Goal: Transaction & Acquisition: Purchase product/service

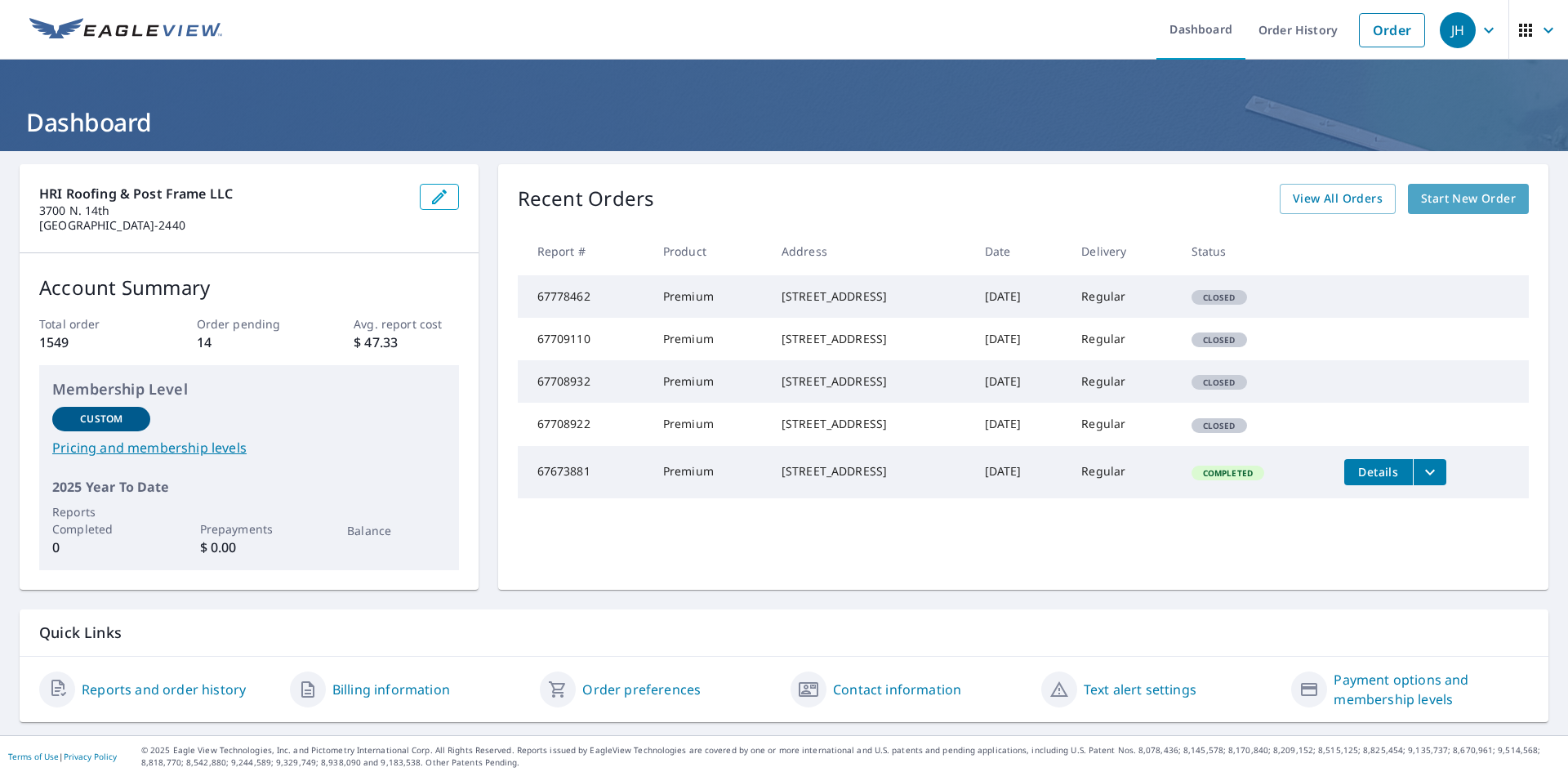
click at [1446, 197] on span "Start New Order" at bounding box center [1468, 199] width 95 height 21
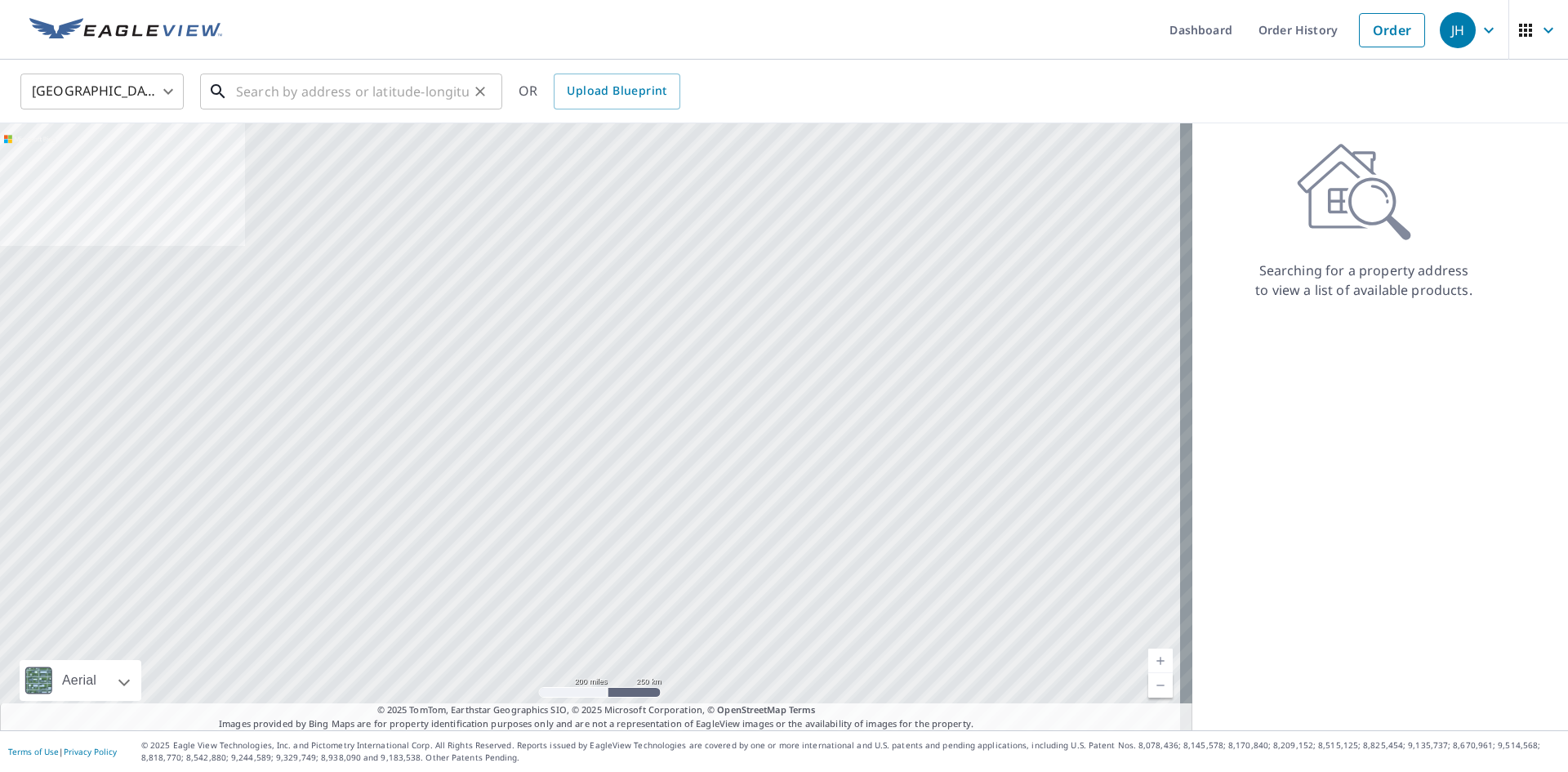
click at [333, 104] on input "text" at bounding box center [352, 91] width 233 height 46
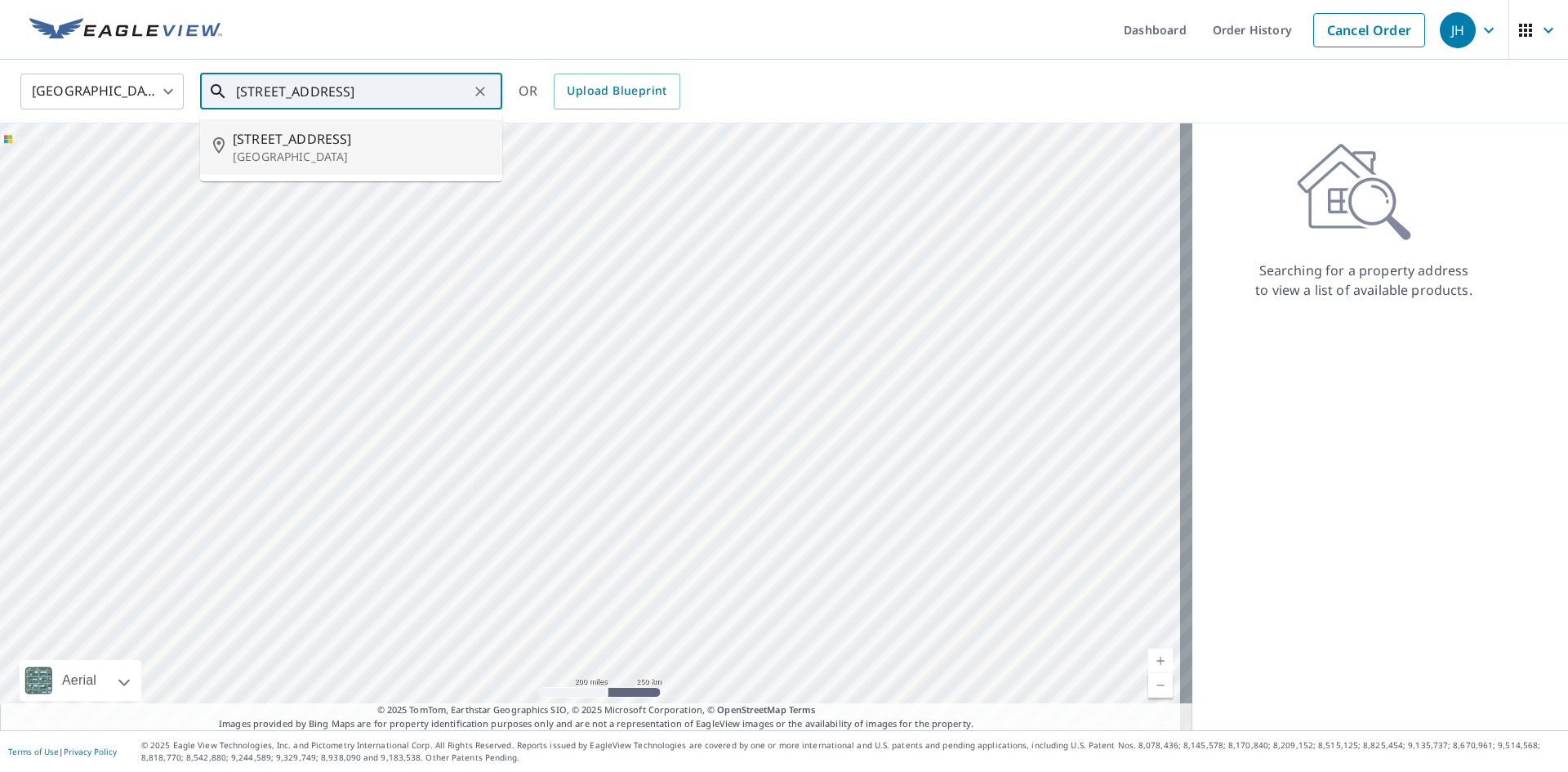
click at [346, 155] on p "[GEOGRAPHIC_DATA]" at bounding box center [361, 157] width 256 height 16
type input "[STREET_ADDRESS]"
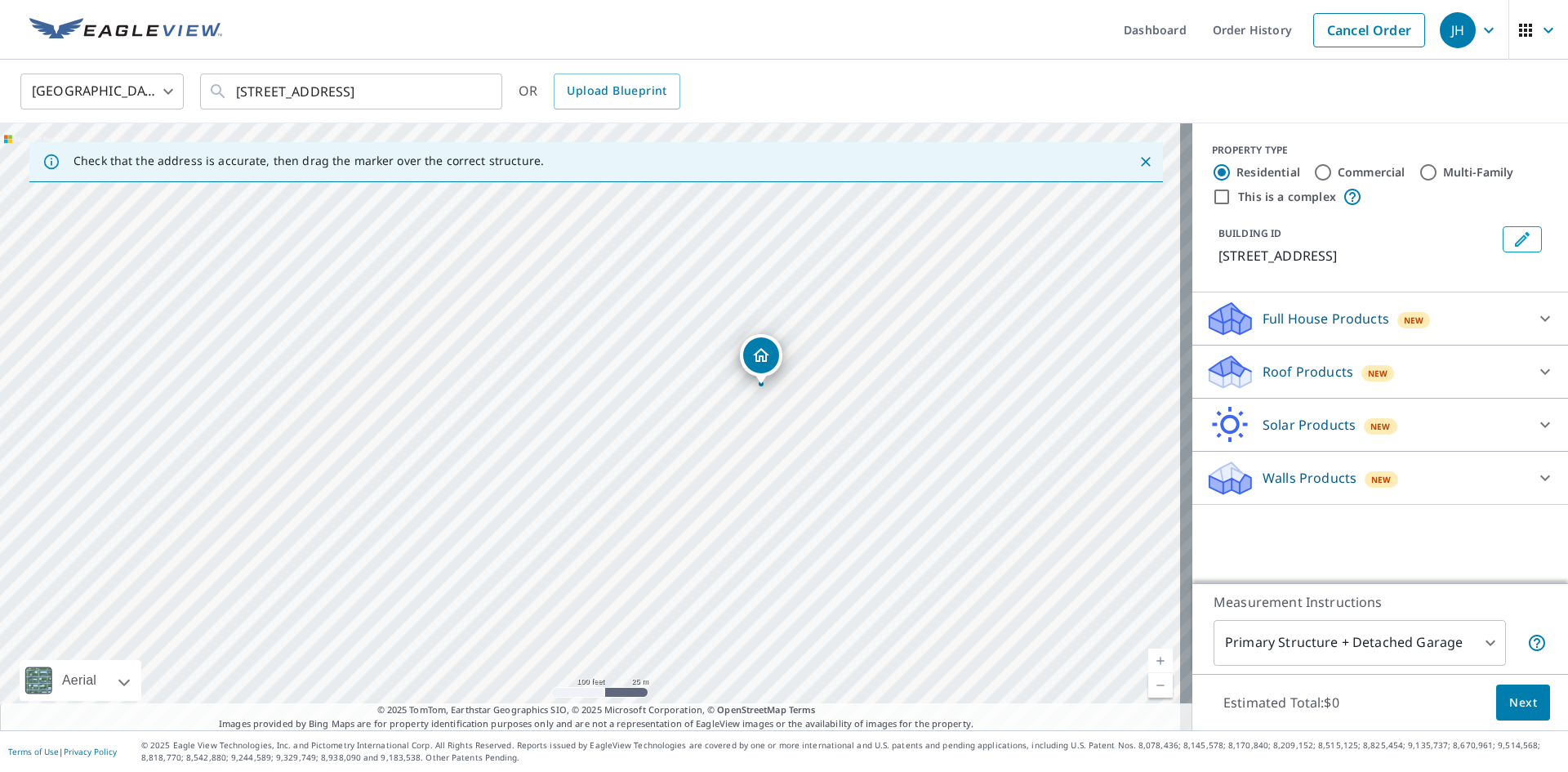
drag, startPoint x: 875, startPoint y: 480, endPoint x: 292, endPoint y: 353, distance: 596.7
click at [292, 353] on div "[STREET_ADDRESS]" at bounding box center [596, 426] width 1192 height 607
click at [1287, 382] on p "Roof Products" at bounding box center [1308, 371] width 91 height 20
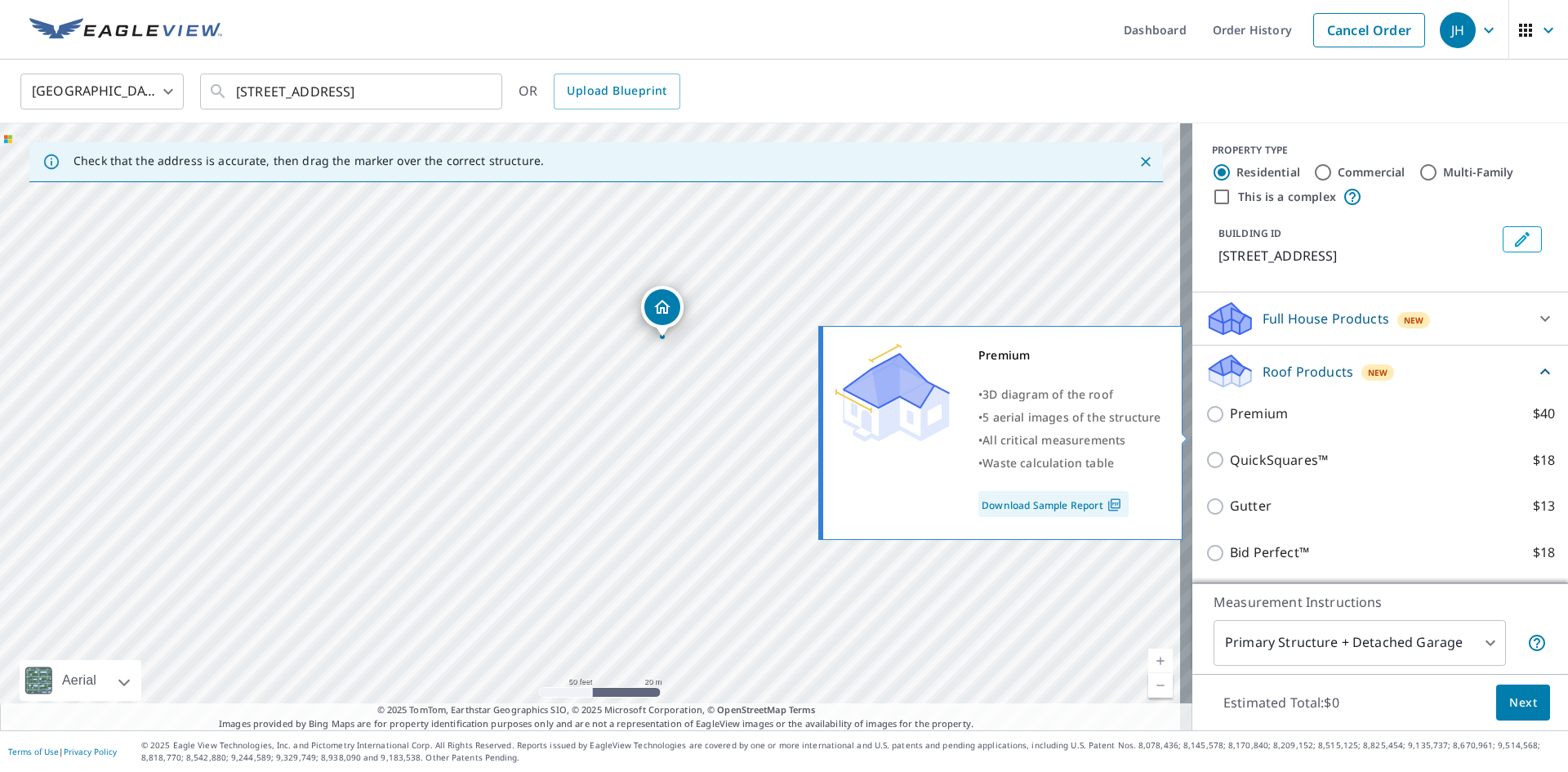
click at [1243, 424] on p "Premium" at bounding box center [1259, 414] width 58 height 21
click at [1230, 424] on input "Premium $40" at bounding box center [1218, 414] width 25 height 20
checkbox input "true"
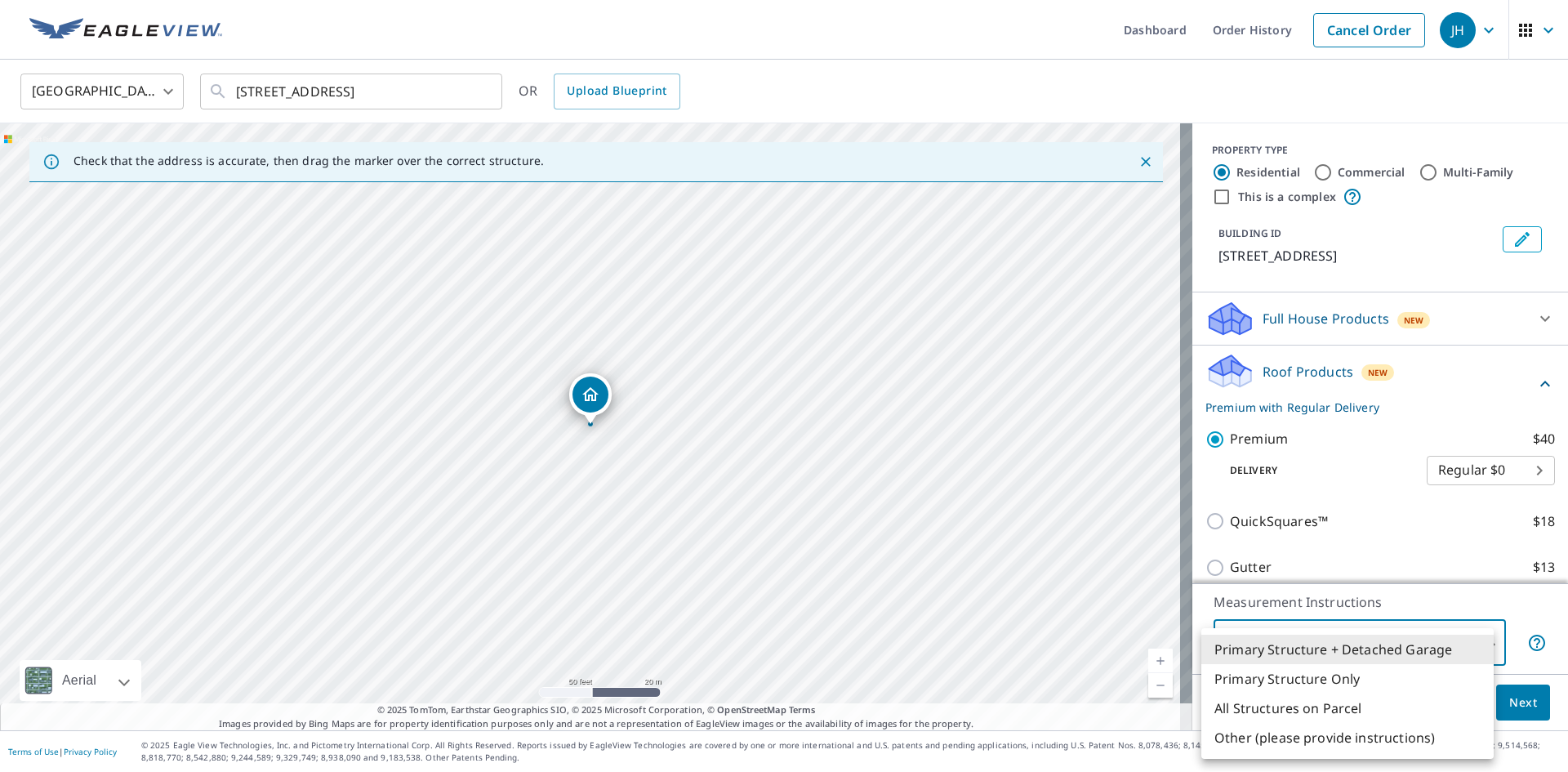
click at [1384, 638] on body "JH JH Dashboard Order History Cancel Order JH [GEOGRAPHIC_DATA] [GEOGRAPHIC_DAT…" at bounding box center [784, 386] width 1568 height 772
click at [1323, 686] on li "Primary Structure Only" at bounding box center [1348, 679] width 292 height 29
type input "2"
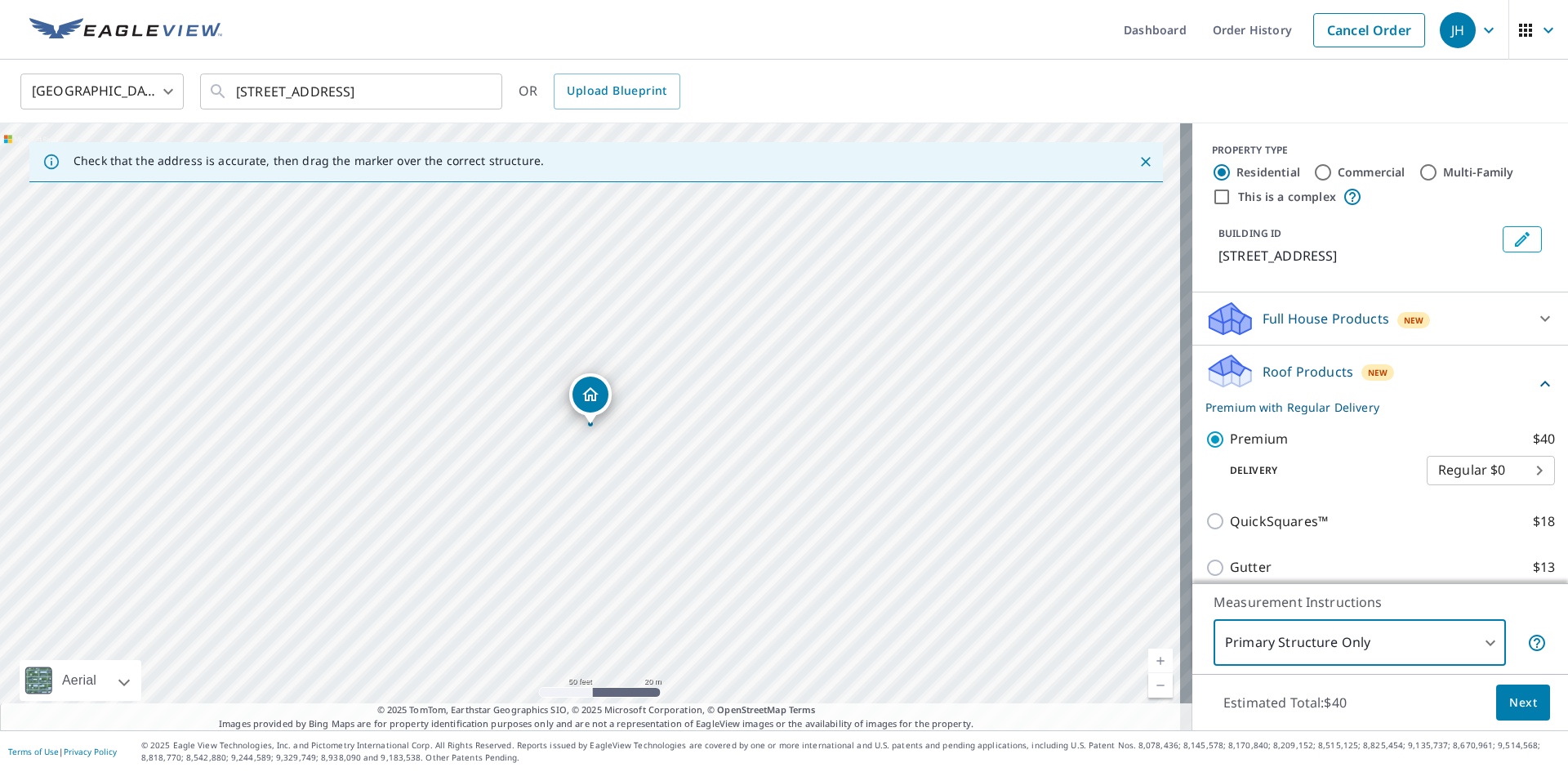
click at [1516, 705] on span "Next" at bounding box center [1522, 704] width 28 height 21
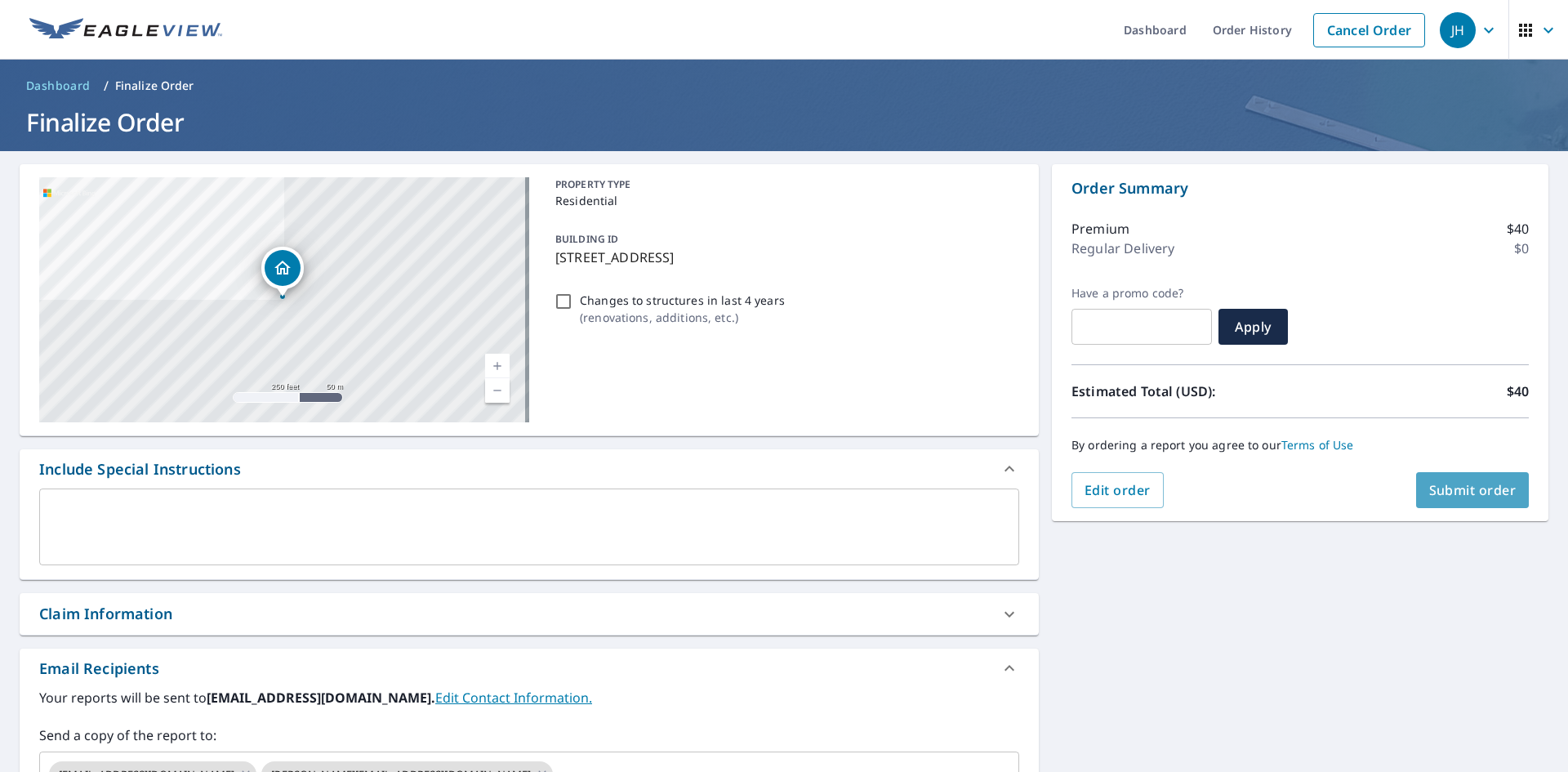
click at [1437, 482] on span "Submit order" at bounding box center [1473, 490] width 87 height 18
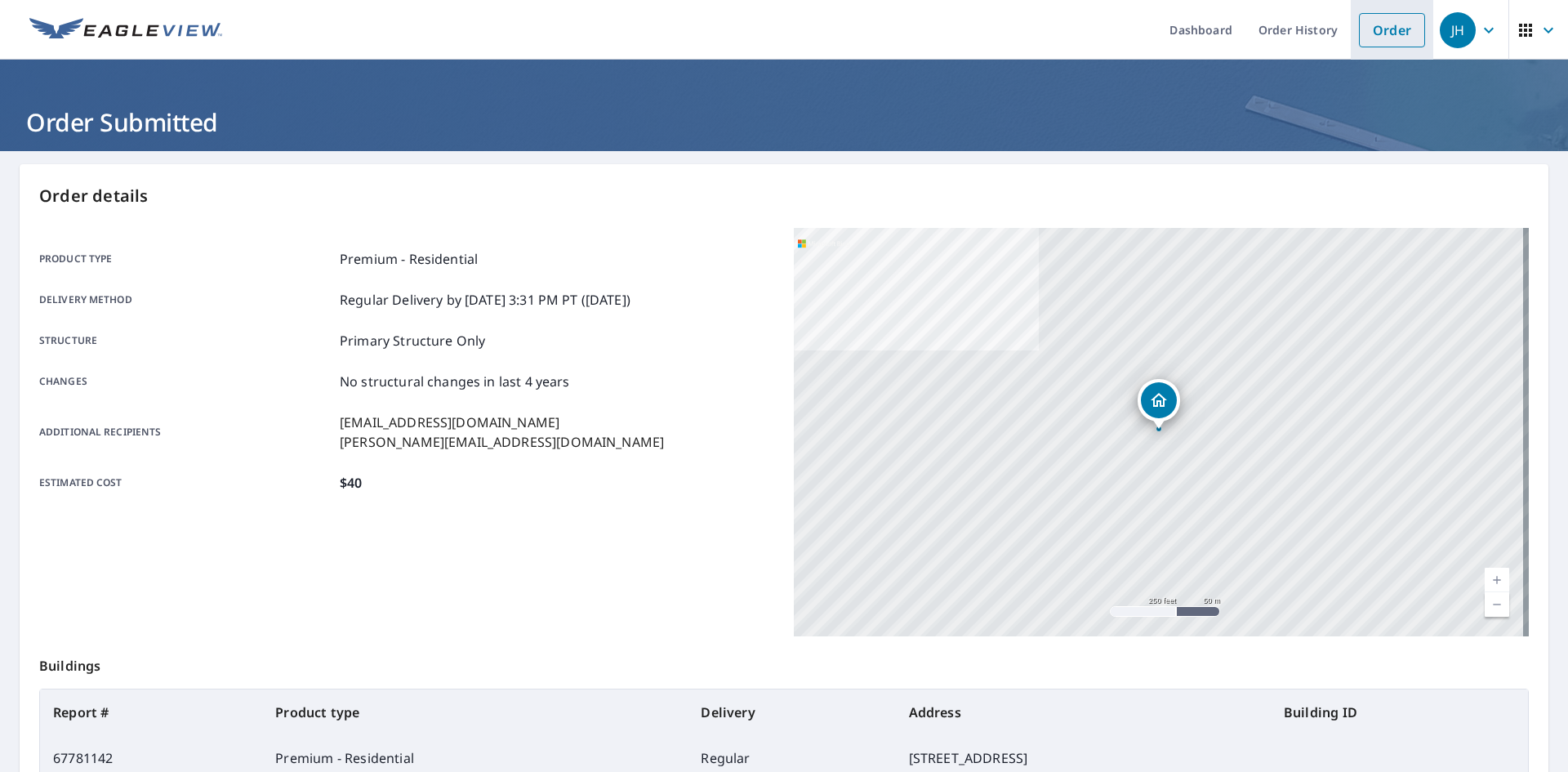
click at [1361, 28] on link "Order" at bounding box center [1392, 30] width 66 height 34
